Goal: Task Accomplishment & Management: Use online tool/utility

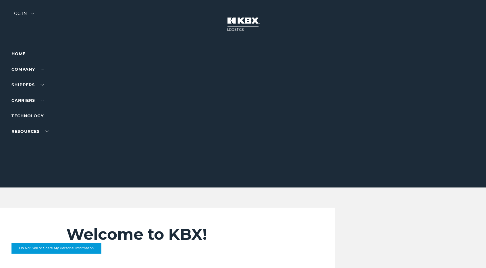
click at [31, 14] on div "Log in" at bounding box center [22, 15] width 23 height 8
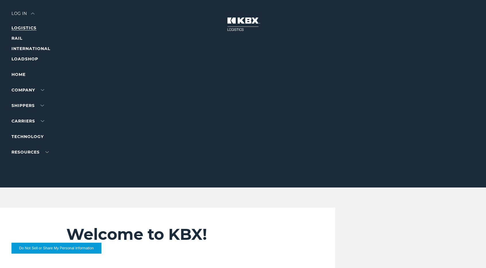
click at [31, 28] on link "LOGISTICS" at bounding box center [23, 27] width 25 height 5
click at [33, 13] on img at bounding box center [32, 14] width 3 height 2
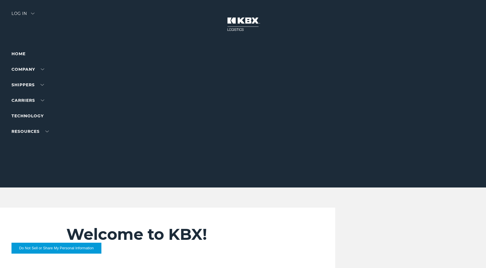
click at [33, 13] on img at bounding box center [32, 14] width 3 height 2
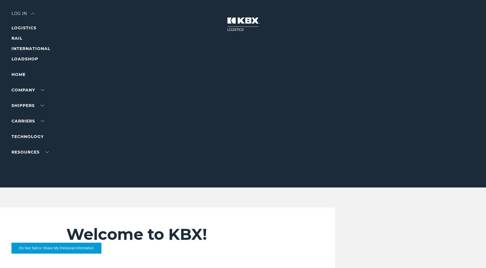
click at [33, 14] on img at bounding box center [32, 14] width 3 height 2
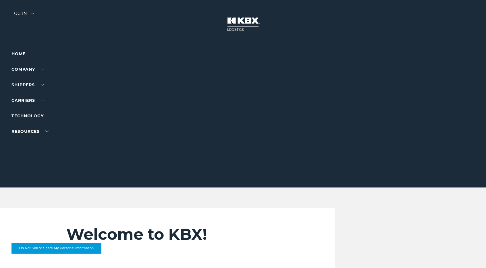
click at [24, 13] on div "Log in" at bounding box center [22, 15] width 23 height 8
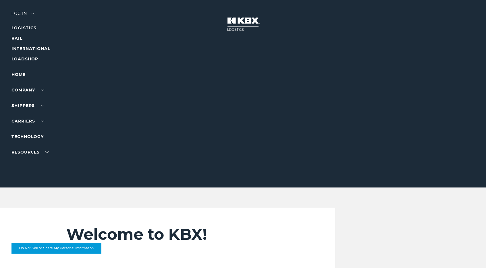
click at [24, 13] on div "Log in" at bounding box center [22, 15] width 23 height 8
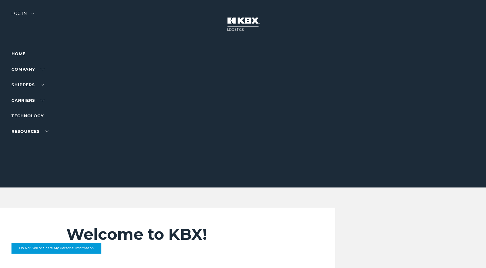
click at [26, 13] on div "Log in" at bounding box center [22, 15] width 23 height 8
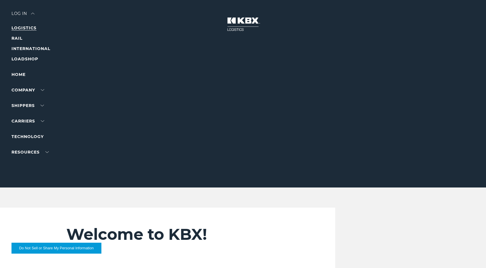
click at [25, 28] on link "LOGISTICS" at bounding box center [23, 27] width 25 height 5
